Goal: Transaction & Acquisition: Purchase product/service

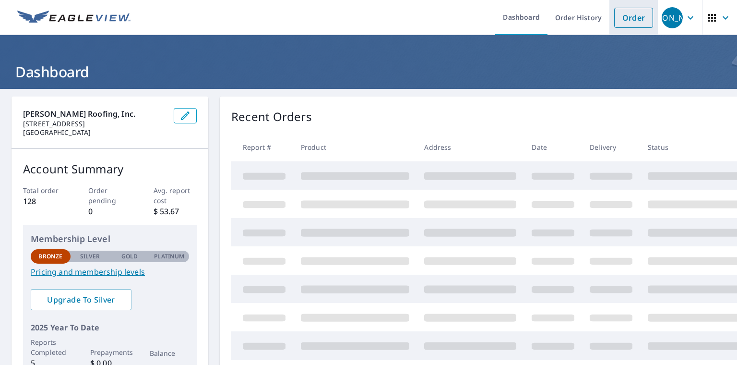
click at [629, 14] on link "Order" at bounding box center [633, 18] width 39 height 20
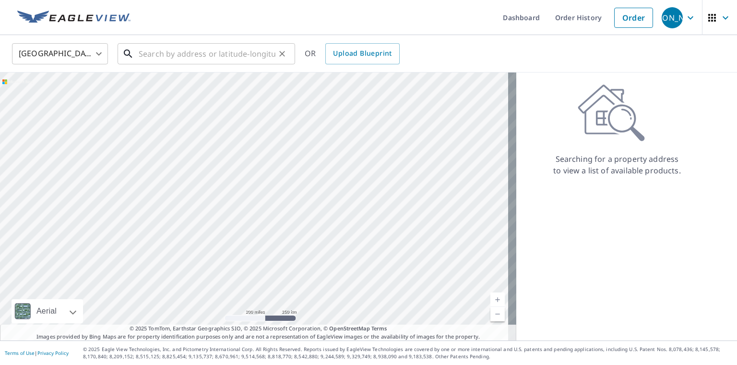
click at [159, 51] on input "text" at bounding box center [207, 53] width 137 height 27
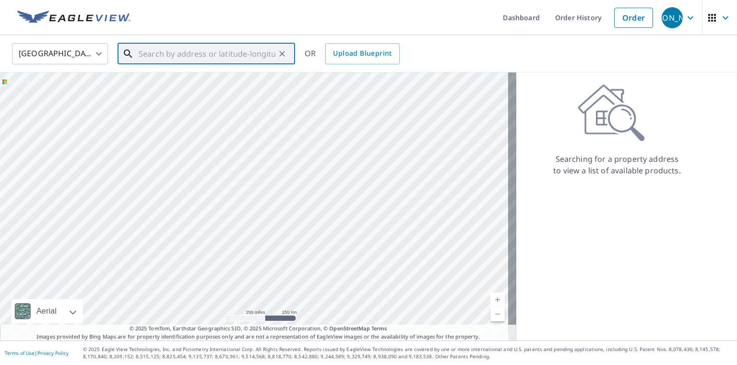
paste input "[STREET_ADDRESS]."
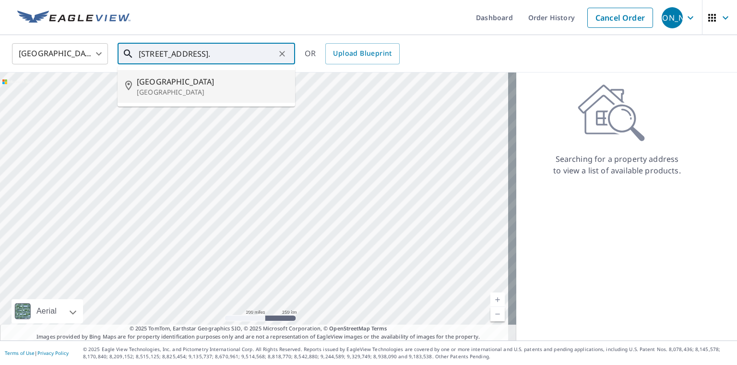
click at [158, 91] on p "[GEOGRAPHIC_DATA]" at bounding box center [212, 92] width 151 height 10
type input "[STREET_ADDRESS]"
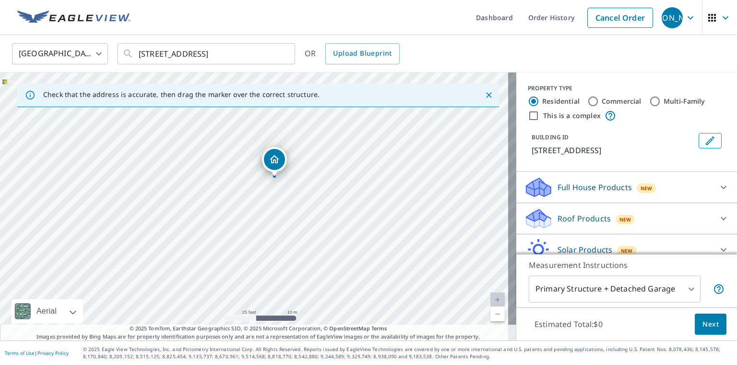
drag, startPoint x: 284, startPoint y: 169, endPoint x: 313, endPoint y: 155, distance: 32.6
click at [313, 155] on div "[STREET_ADDRESS]" at bounding box center [258, 206] width 516 height 268
click at [560, 215] on p "Roof Products" at bounding box center [584, 219] width 53 height 12
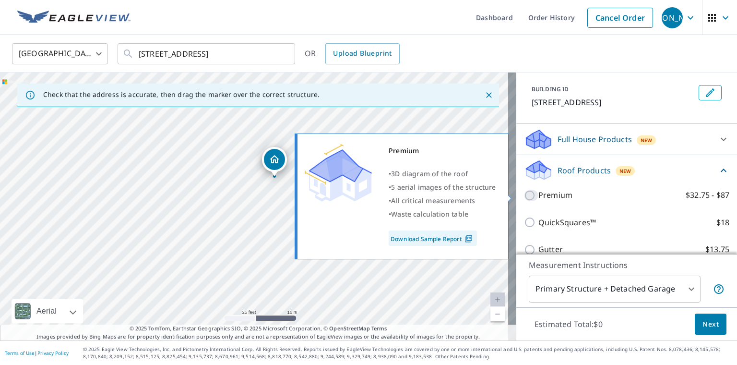
click at [524, 193] on input "Premium $32.75 - $87" at bounding box center [531, 196] width 14 height 12
checkbox input "true"
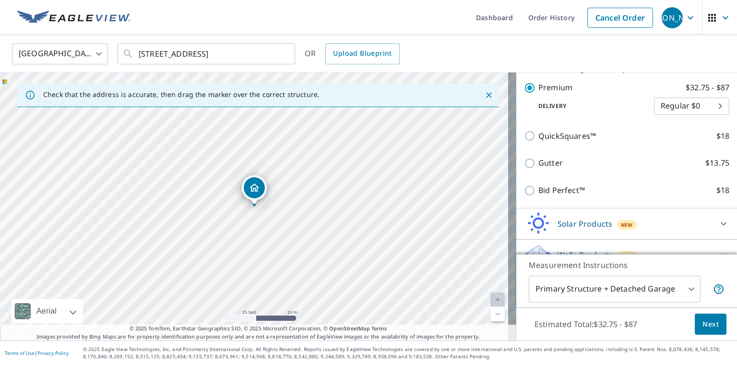
scroll to position [186, 0]
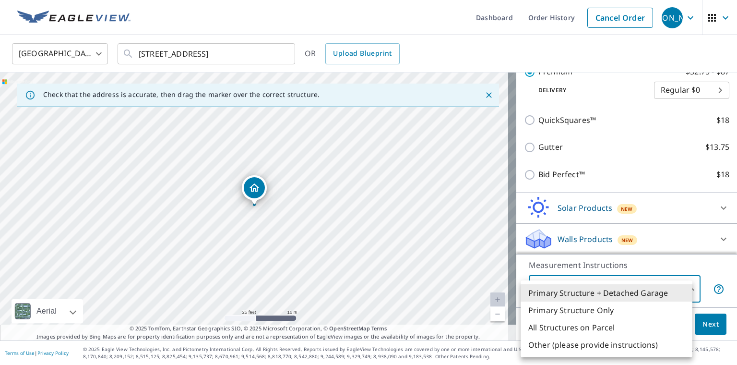
click at [681, 288] on body "JA [PERSON_NAME] Dashboard Order History Cancel Order JA [GEOGRAPHIC_DATA] [GEO…" at bounding box center [368, 182] width 737 height 365
click at [571, 308] on li "Primary Structure Only" at bounding box center [607, 309] width 172 height 17
type input "2"
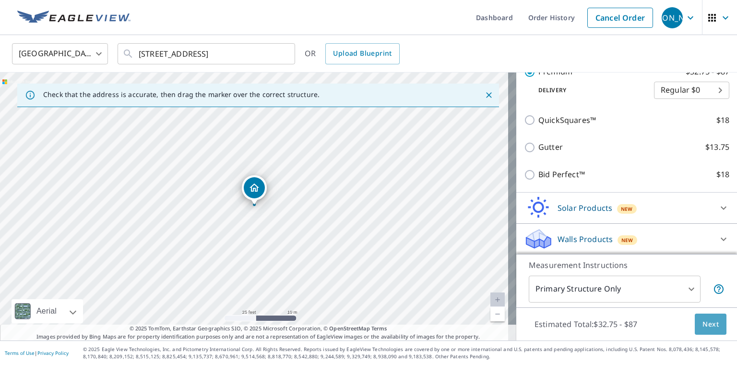
click at [703, 321] on span "Next" at bounding box center [711, 324] width 16 height 12
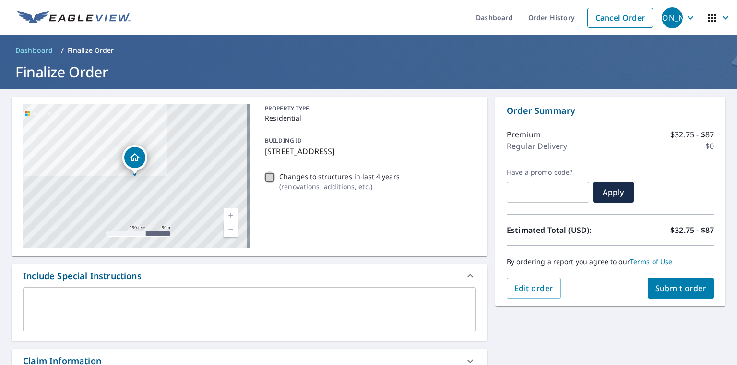
click at [266, 177] on input "Changes to structures in last 4 years ( renovations, additions, etc. )" at bounding box center [270, 177] width 12 height 12
click at [267, 178] on input "Changes to structures in last 4 years ( renovations, additions, etc. )" at bounding box center [270, 177] width 12 height 12
checkbox input "false"
click at [682, 287] on span "Submit order" at bounding box center [680, 288] width 51 height 11
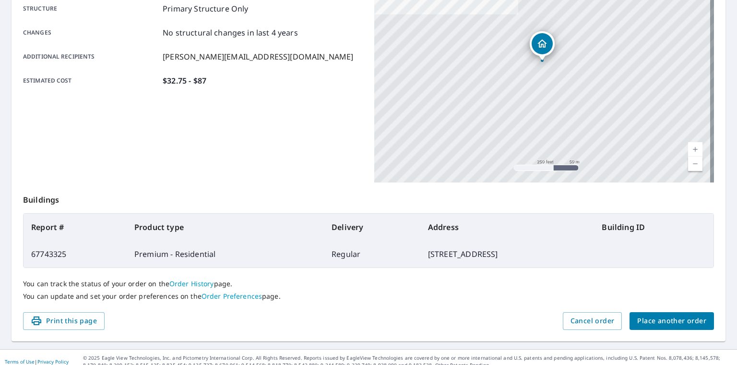
scroll to position [200, 0]
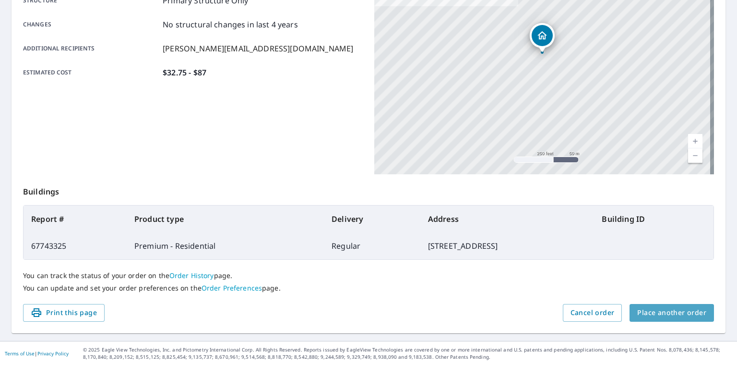
click at [680, 312] on span "Place another order" at bounding box center [671, 313] width 69 height 12
